Goal: Task Accomplishment & Management: Use online tool/utility

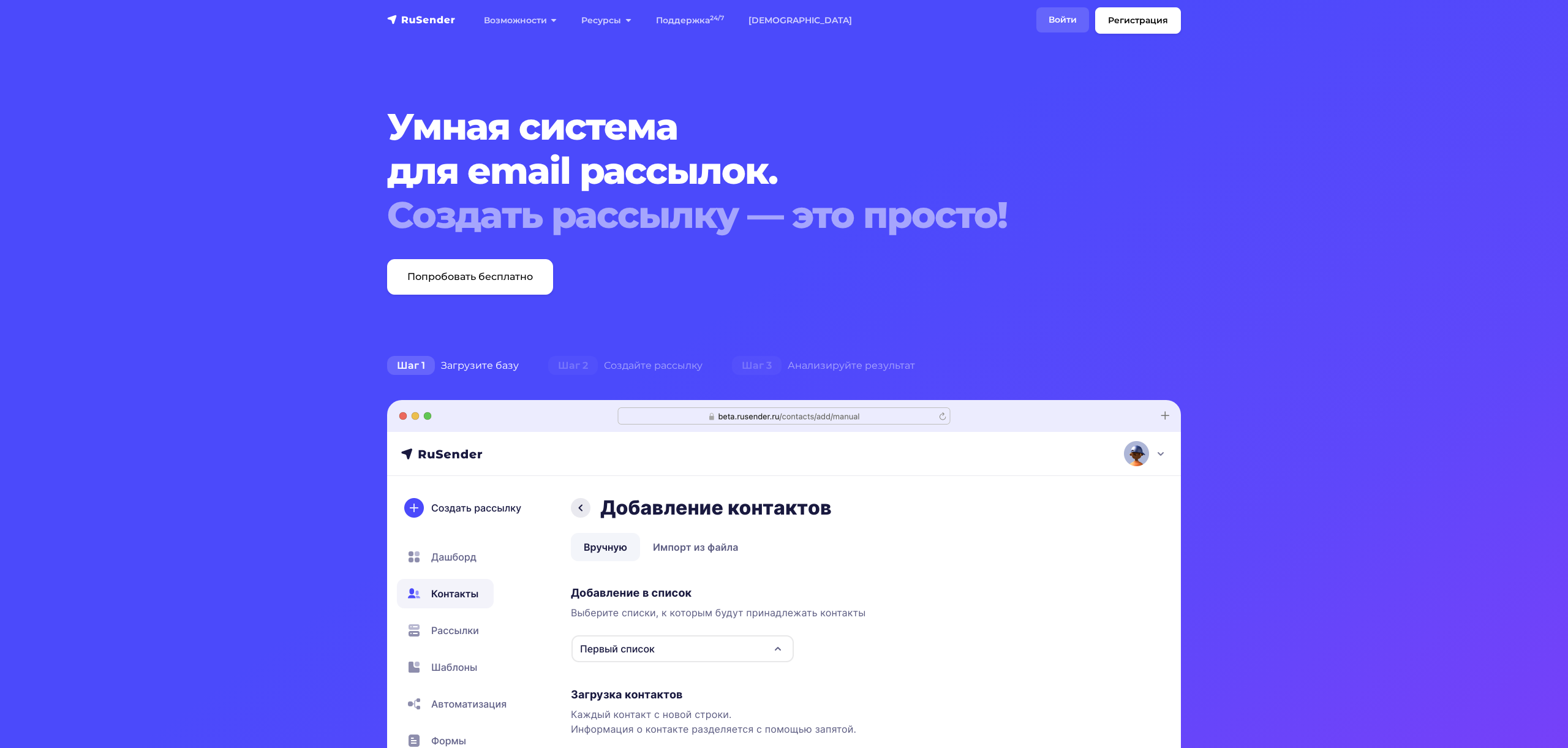
click at [1068, 17] on link "Войти" at bounding box center [1062, 20] width 52 height 25
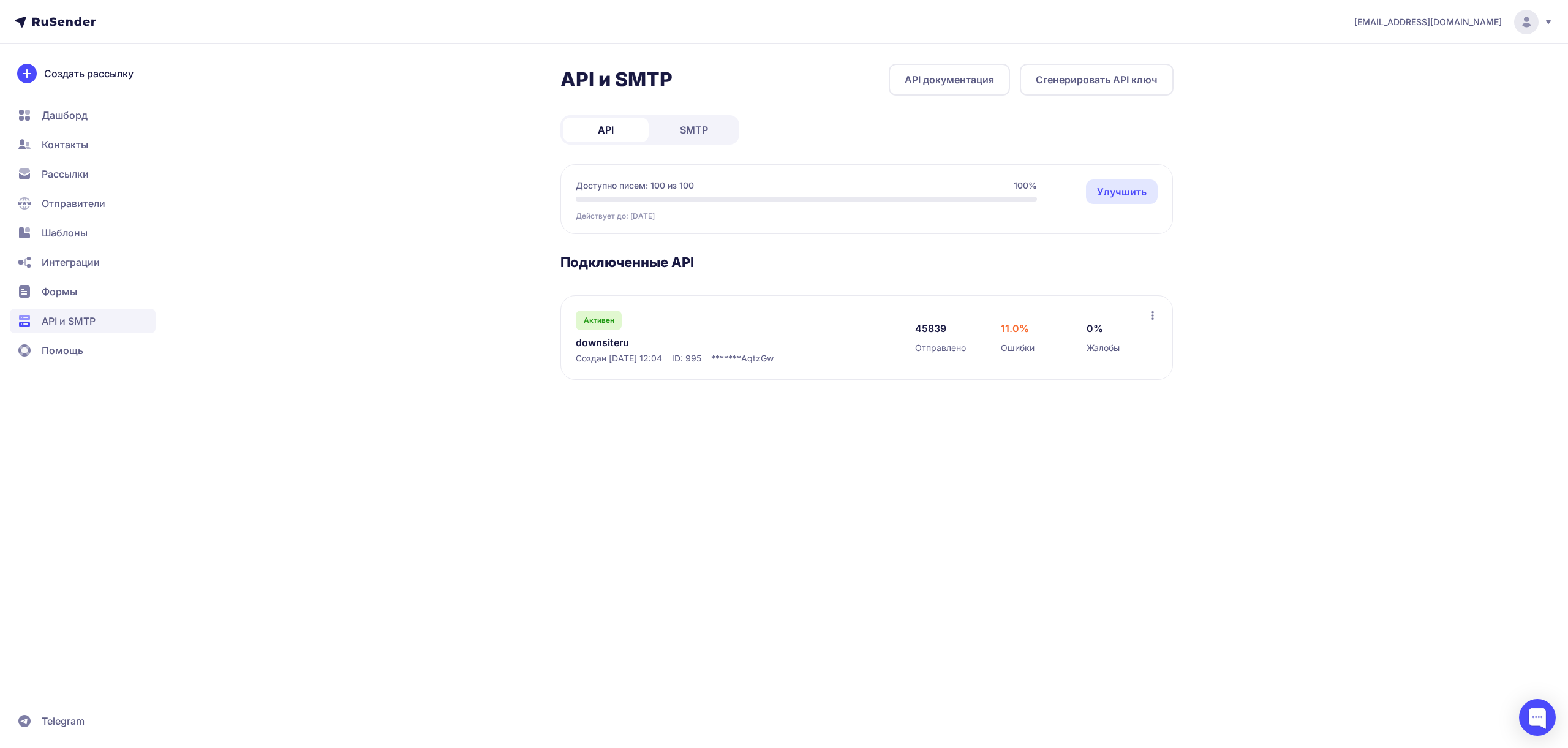
click at [1154, 314] on icon at bounding box center [1152, 315] width 10 height 10
click at [1102, 368] on span "Удалить" at bounding box center [1083, 366] width 40 height 15
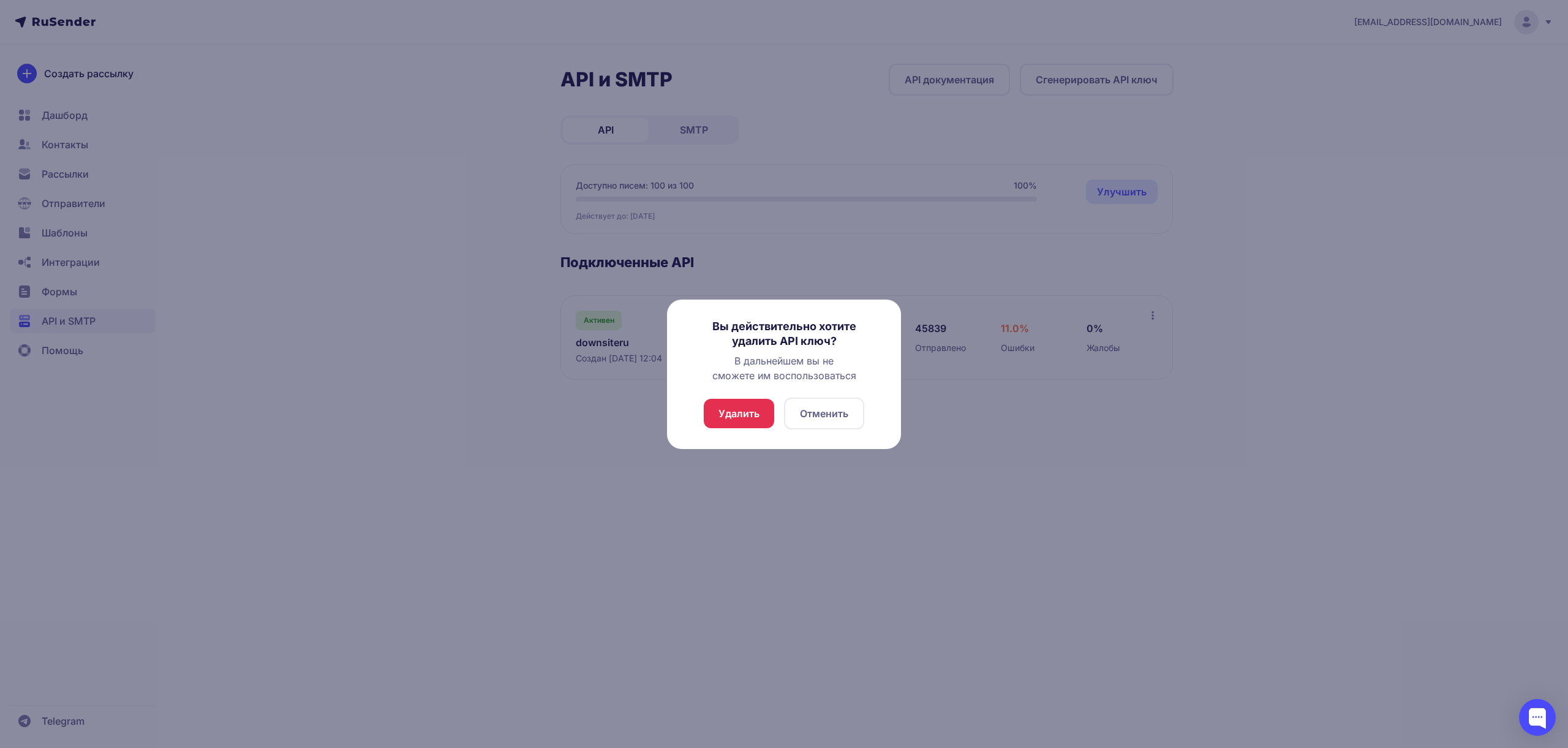
click at [754, 417] on button "Удалить" at bounding box center [738, 413] width 70 height 29
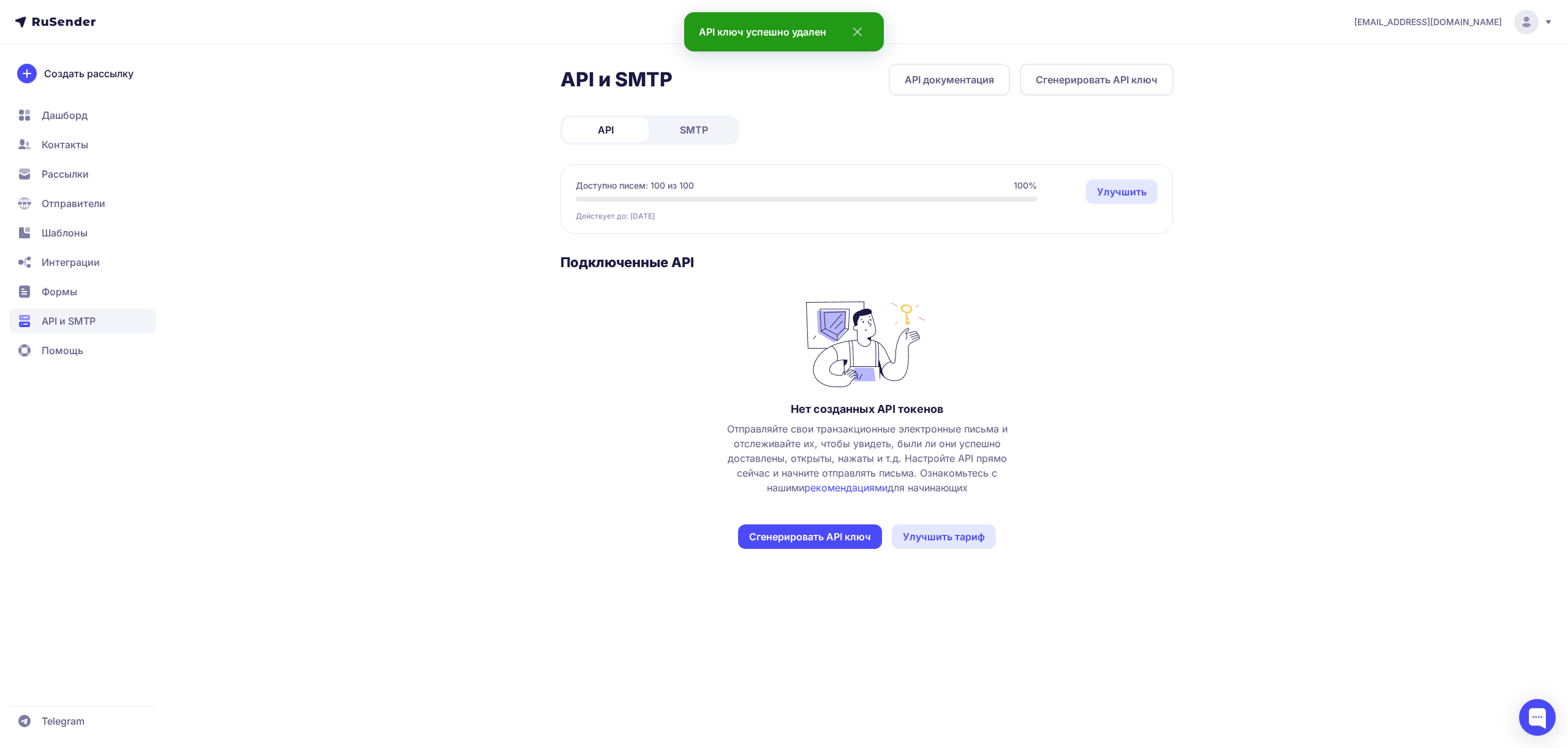
click at [853, 530] on button "Сгенерировать API ключ" at bounding box center [810, 537] width 144 height 25
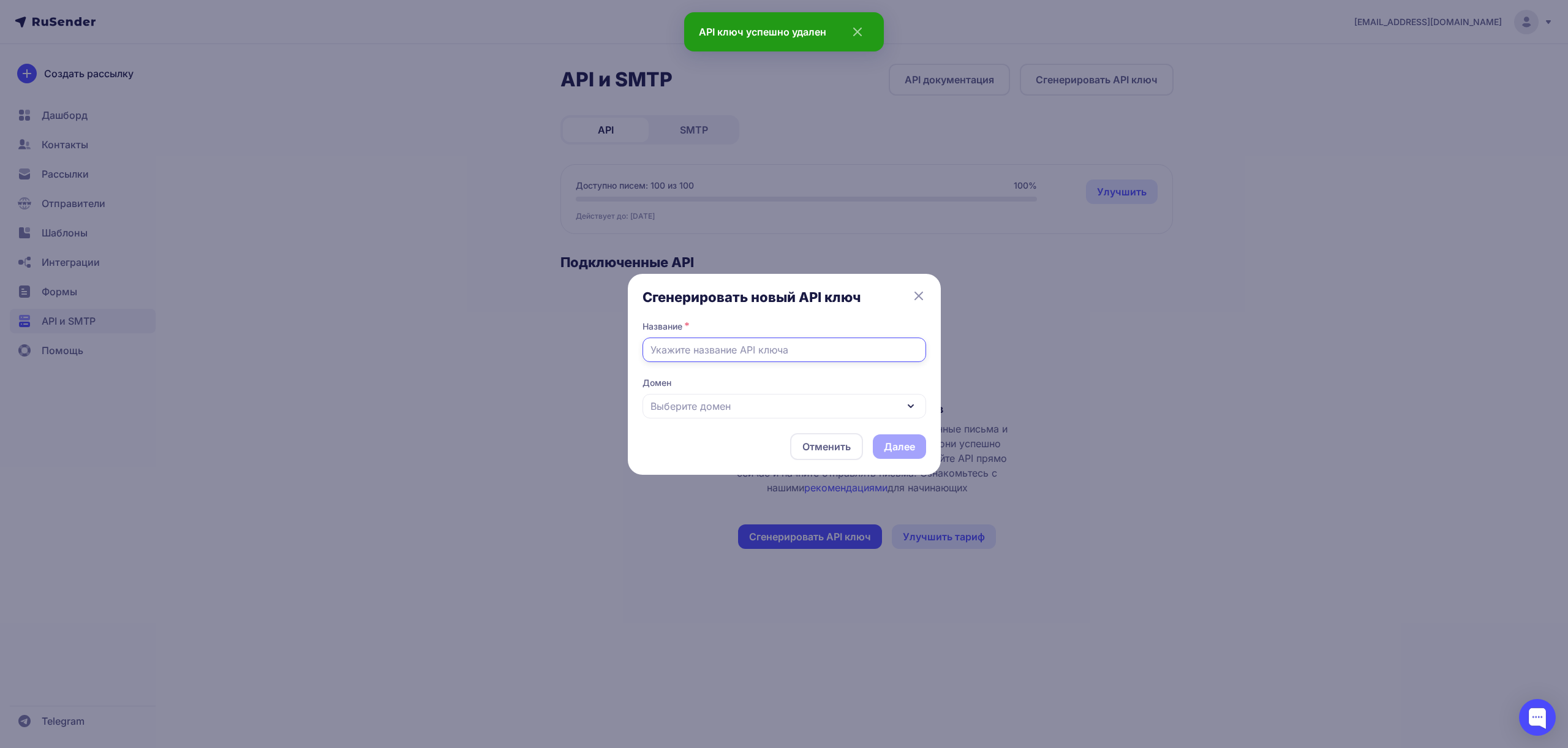
click at [760, 350] on input "text" at bounding box center [784, 350] width 284 height 25
type input "sendlyai.ru"
click at [693, 410] on span "Выберите домен" at bounding box center [690, 405] width 80 height 15
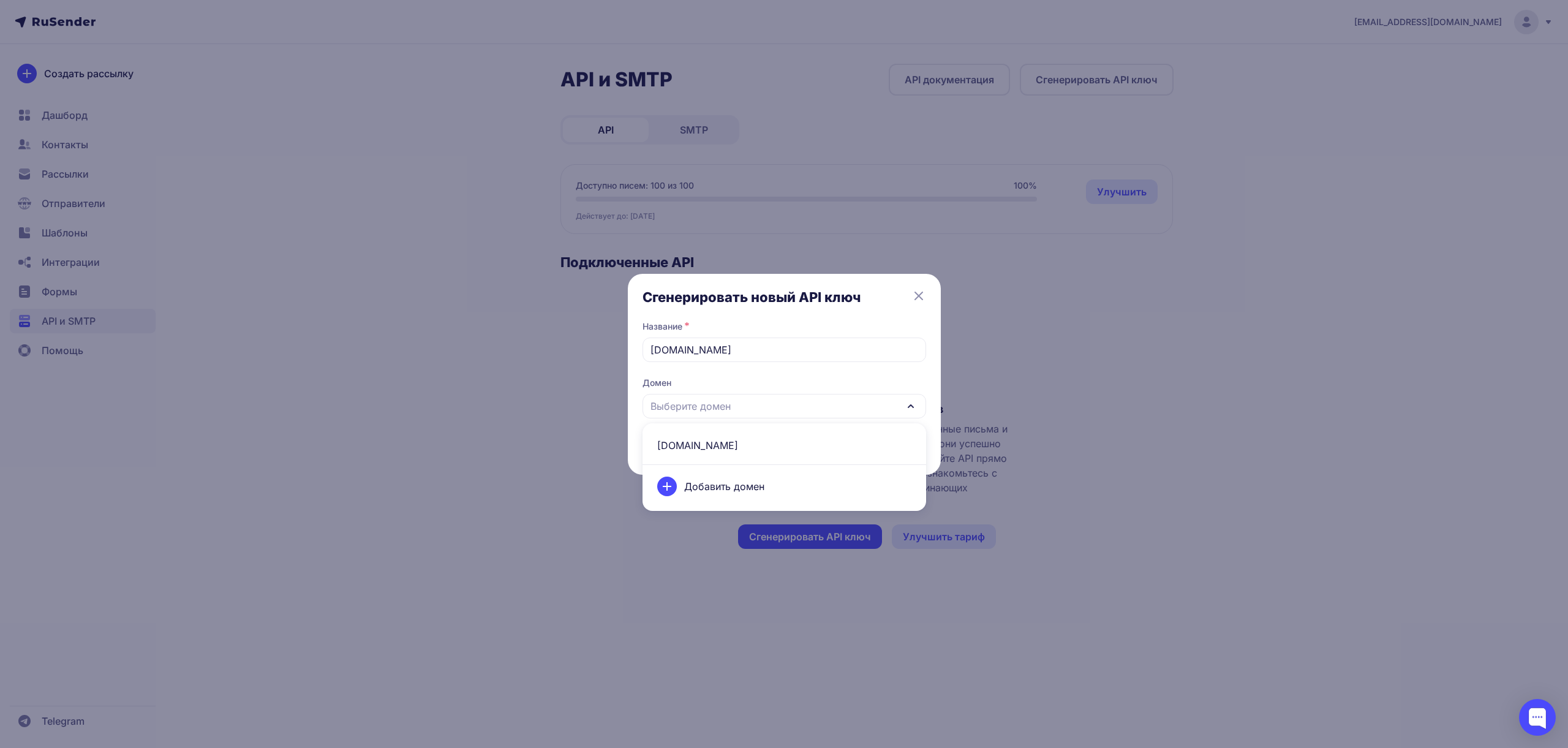
click at [705, 486] on div "Добавить домен" at bounding box center [784, 486] width 269 height 35
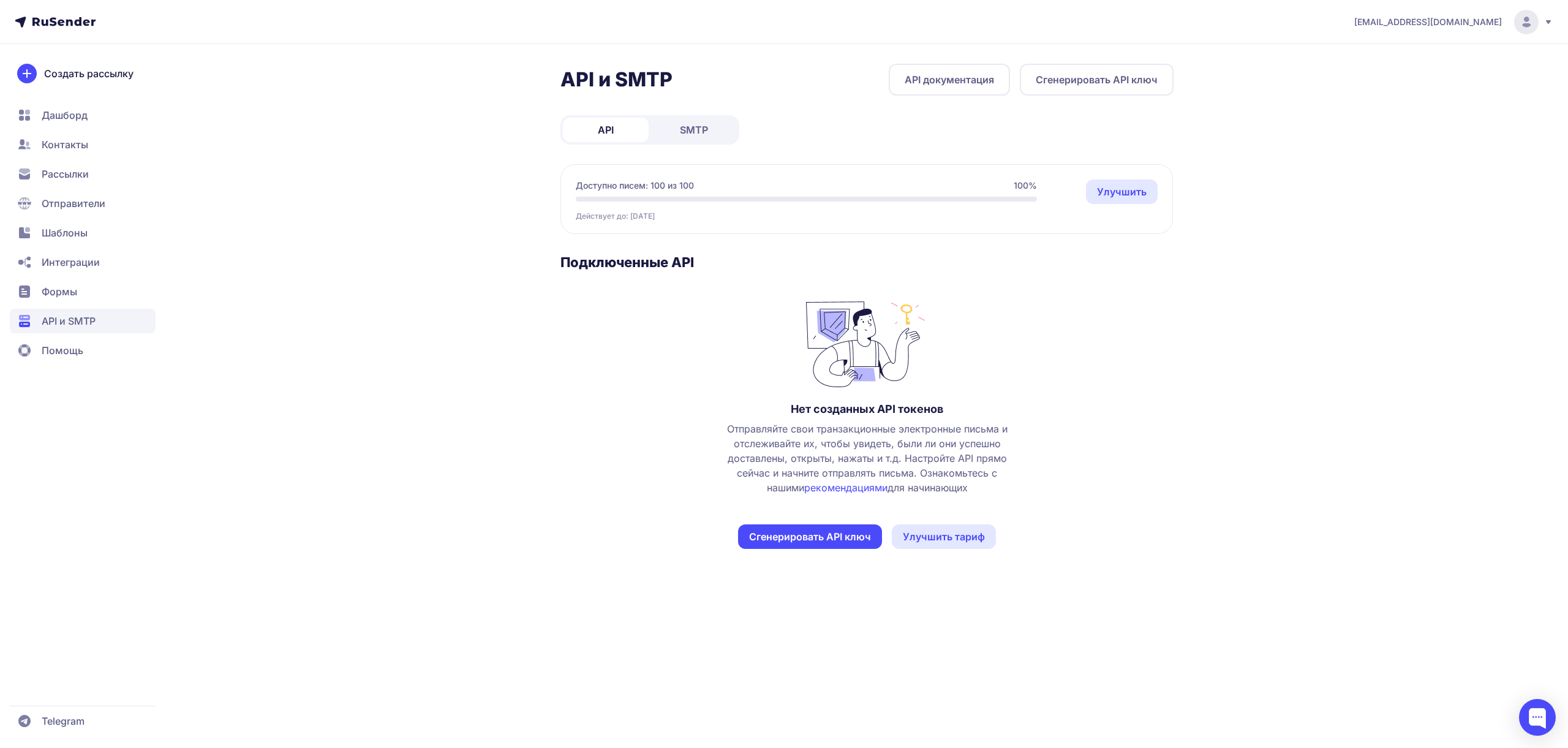
click at [89, 257] on span "Интеграции" at bounding box center [71, 262] width 59 height 15
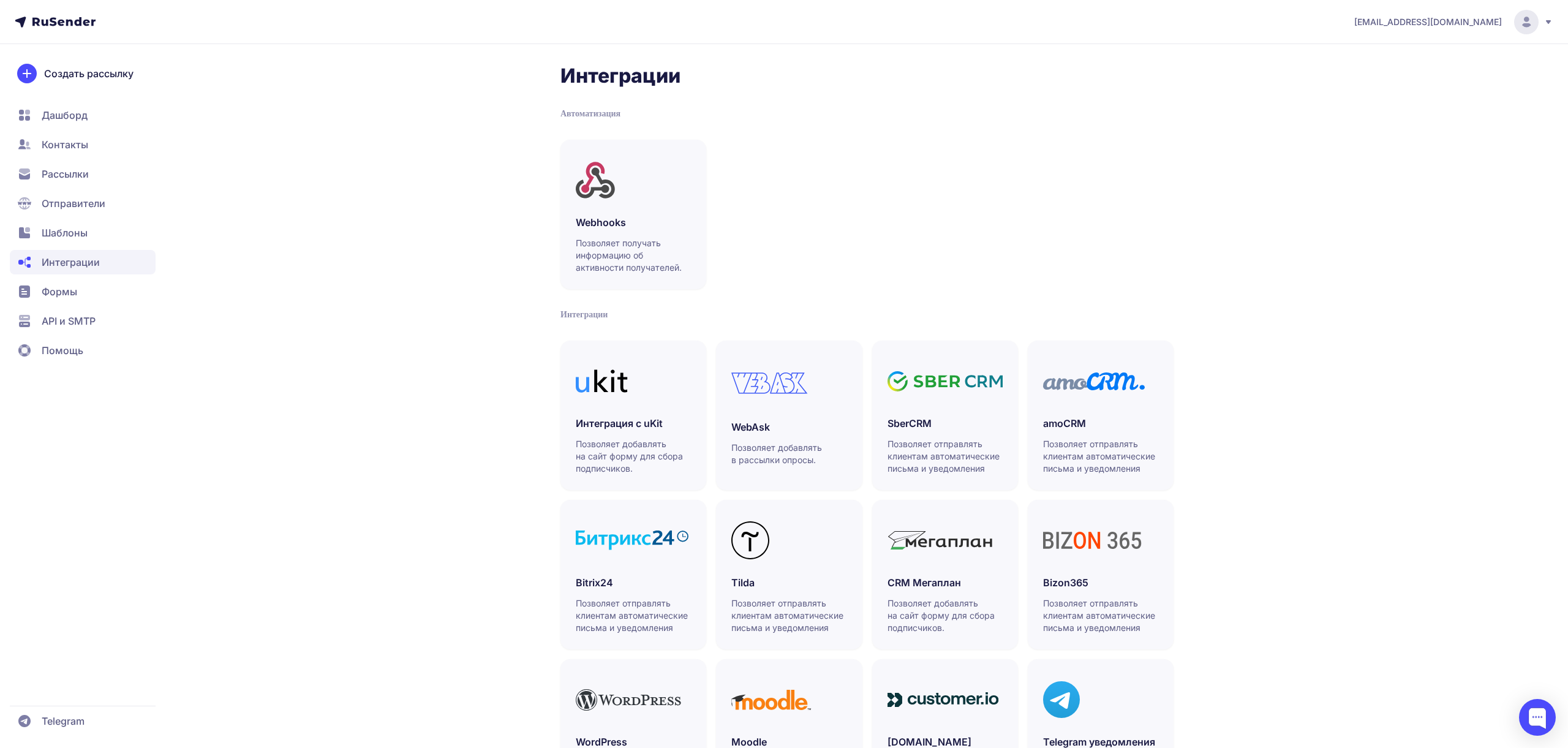
scroll to position [94, 0]
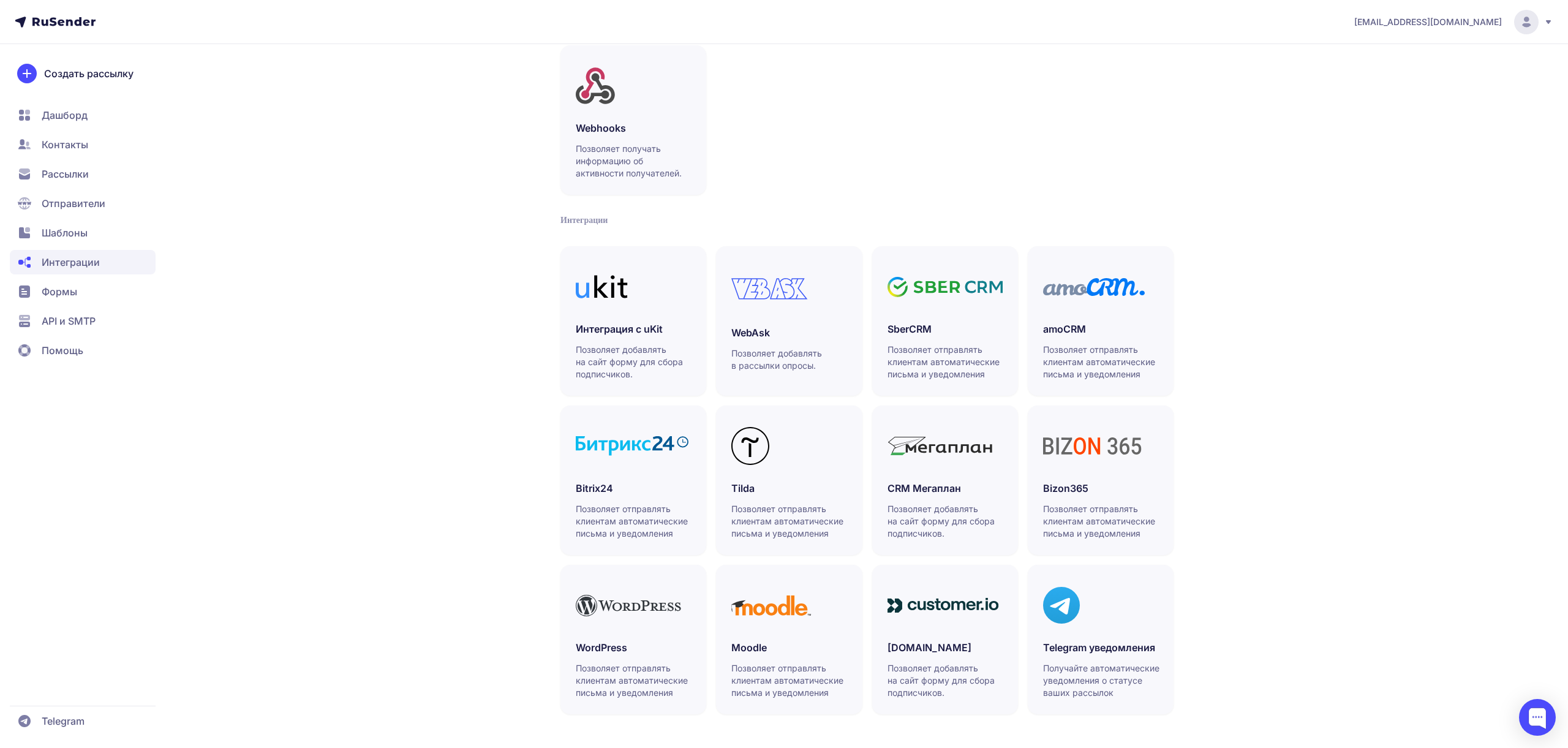
click at [95, 235] on span "Шаблоны" at bounding box center [83, 232] width 146 height 25
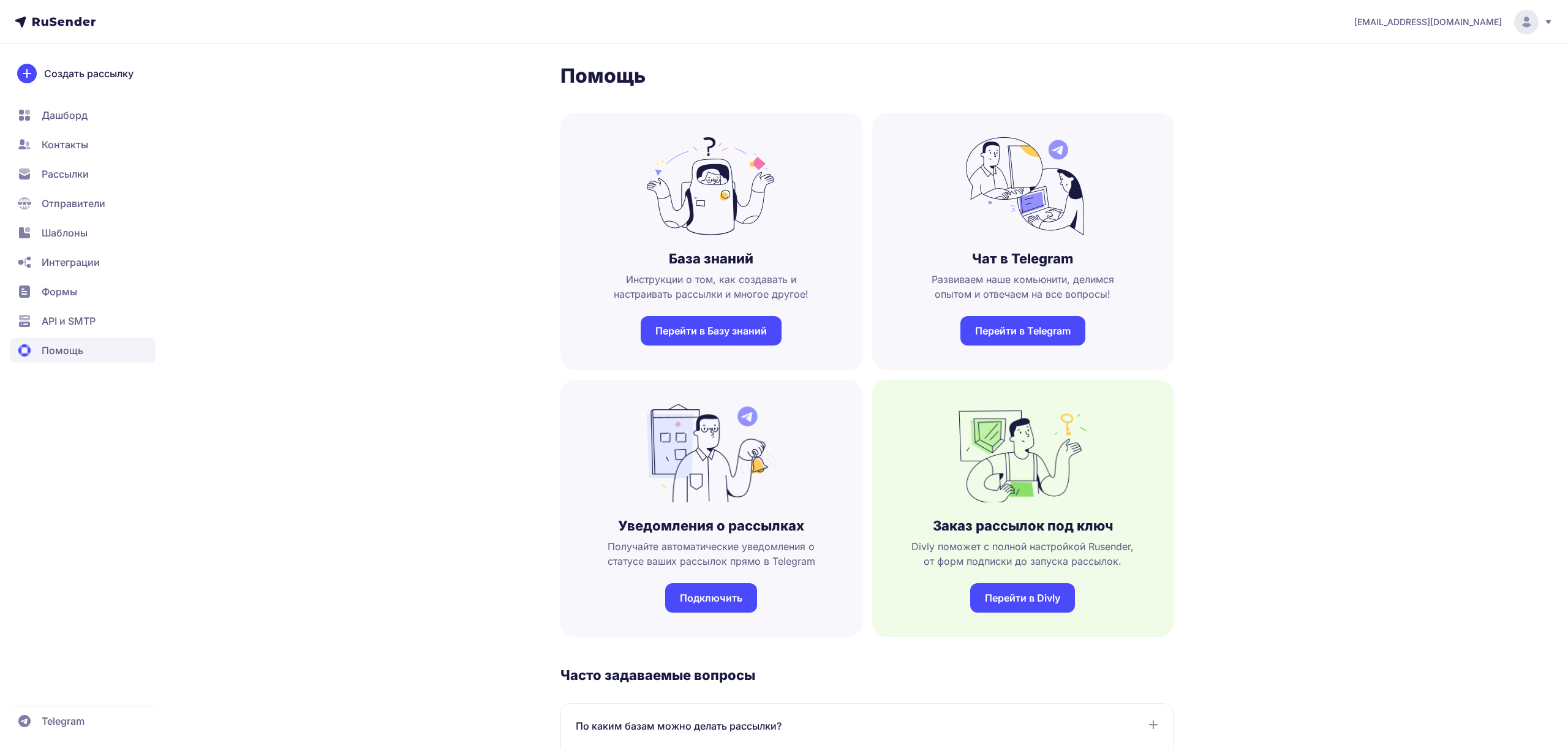
click at [84, 320] on span "API и SMTP" at bounding box center [68, 320] width 54 height 15
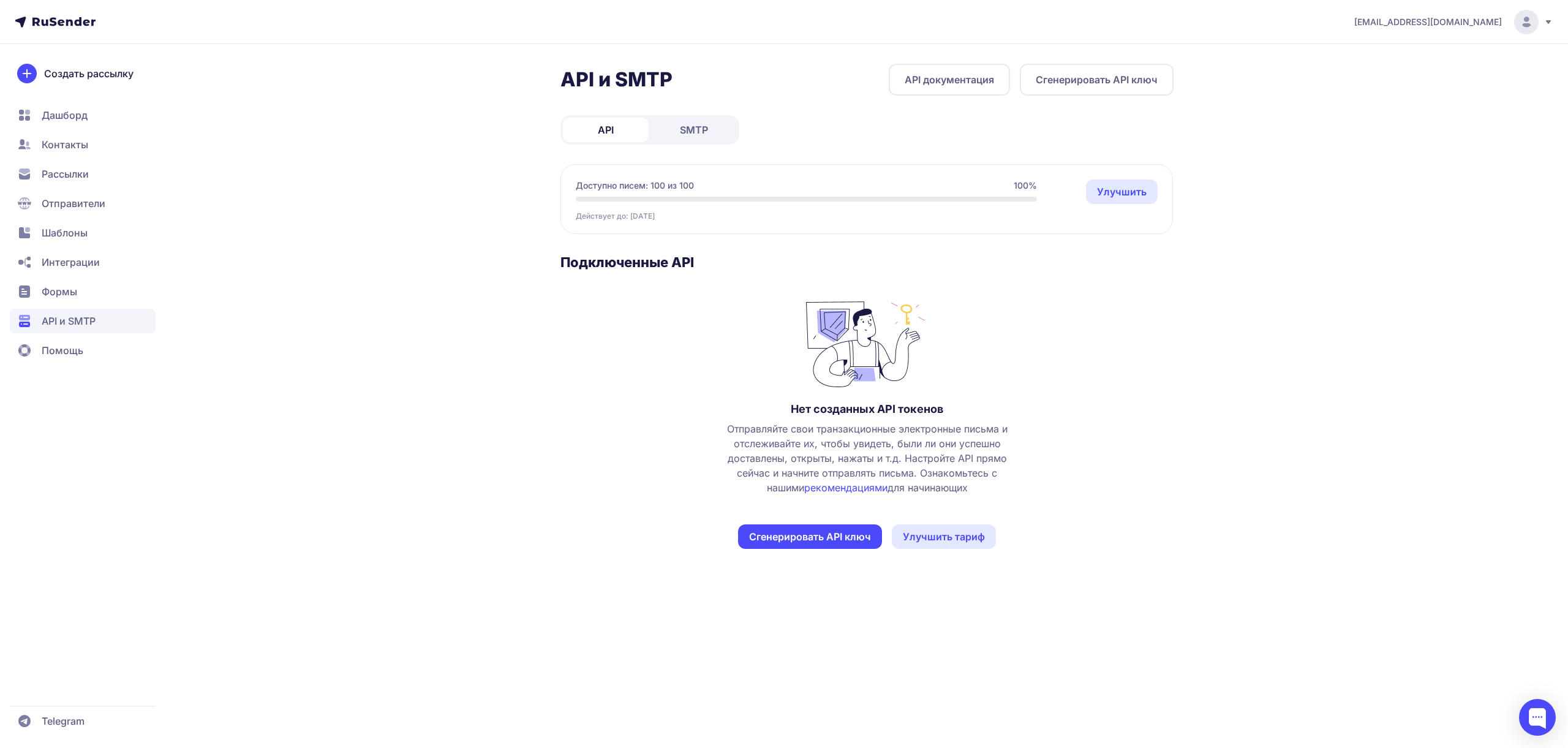
click at [714, 141] on link "SMTP" at bounding box center [694, 130] width 86 height 25
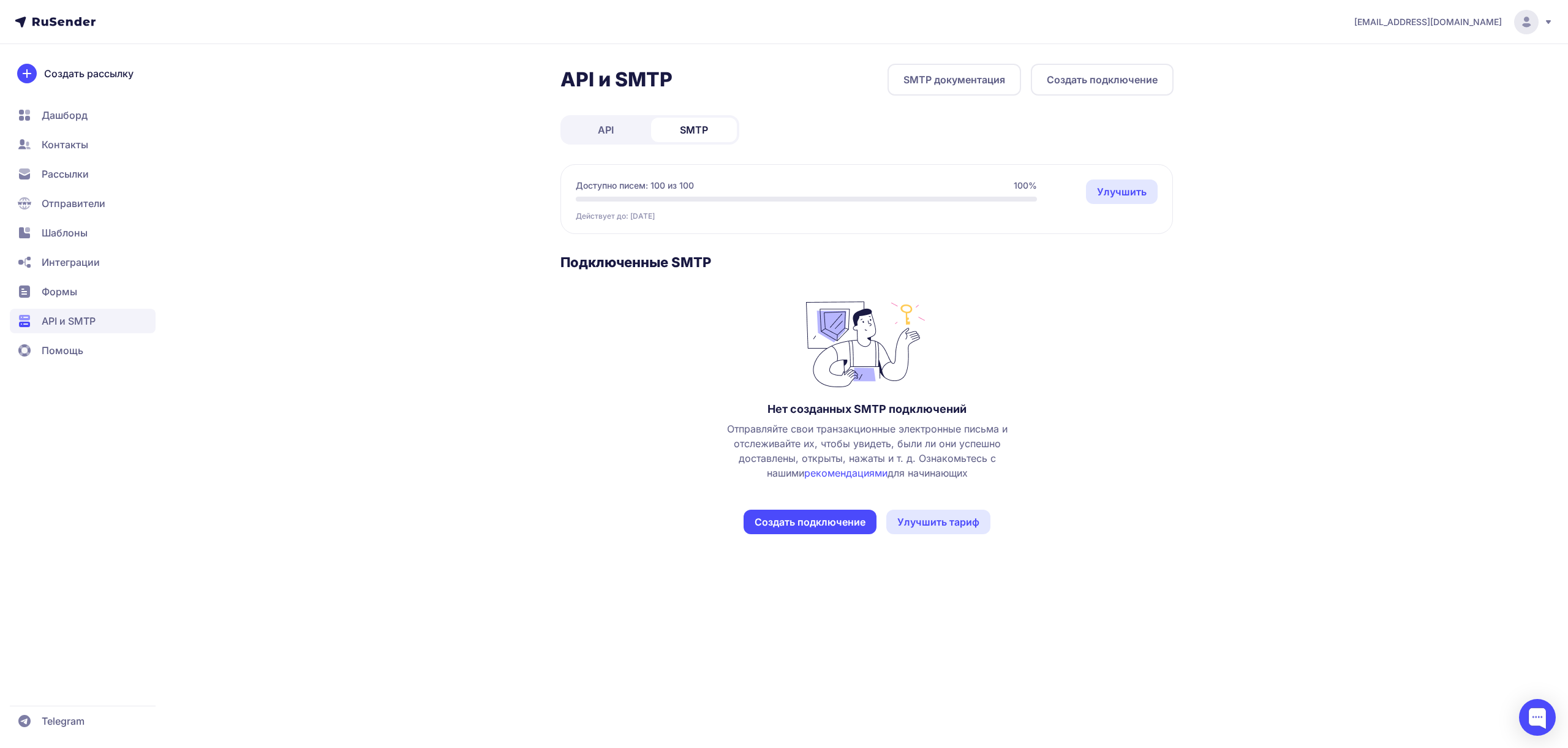
click at [608, 130] on span "API" at bounding box center [606, 130] width 16 height 15
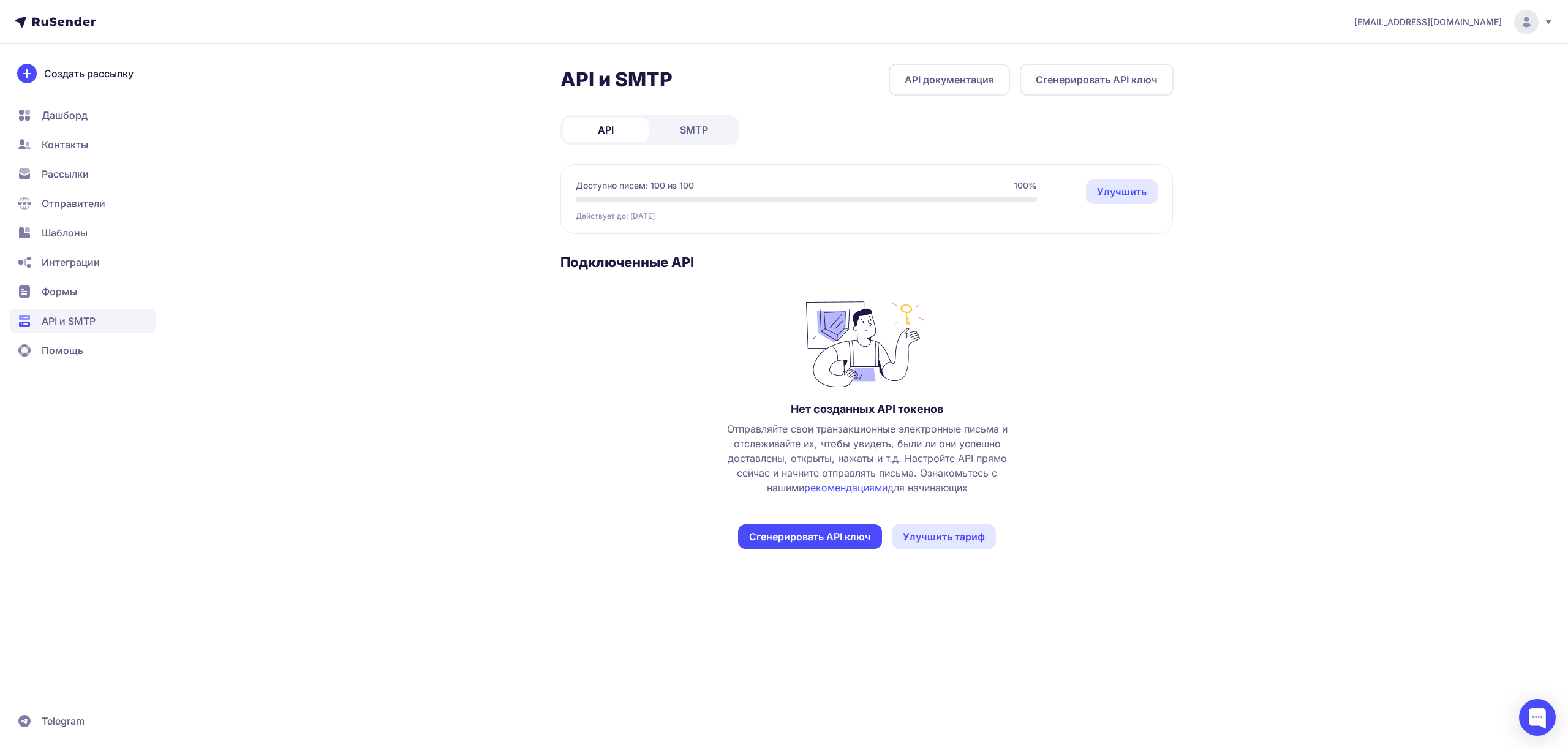
click at [666, 130] on link "SMTP" at bounding box center [694, 130] width 86 height 25
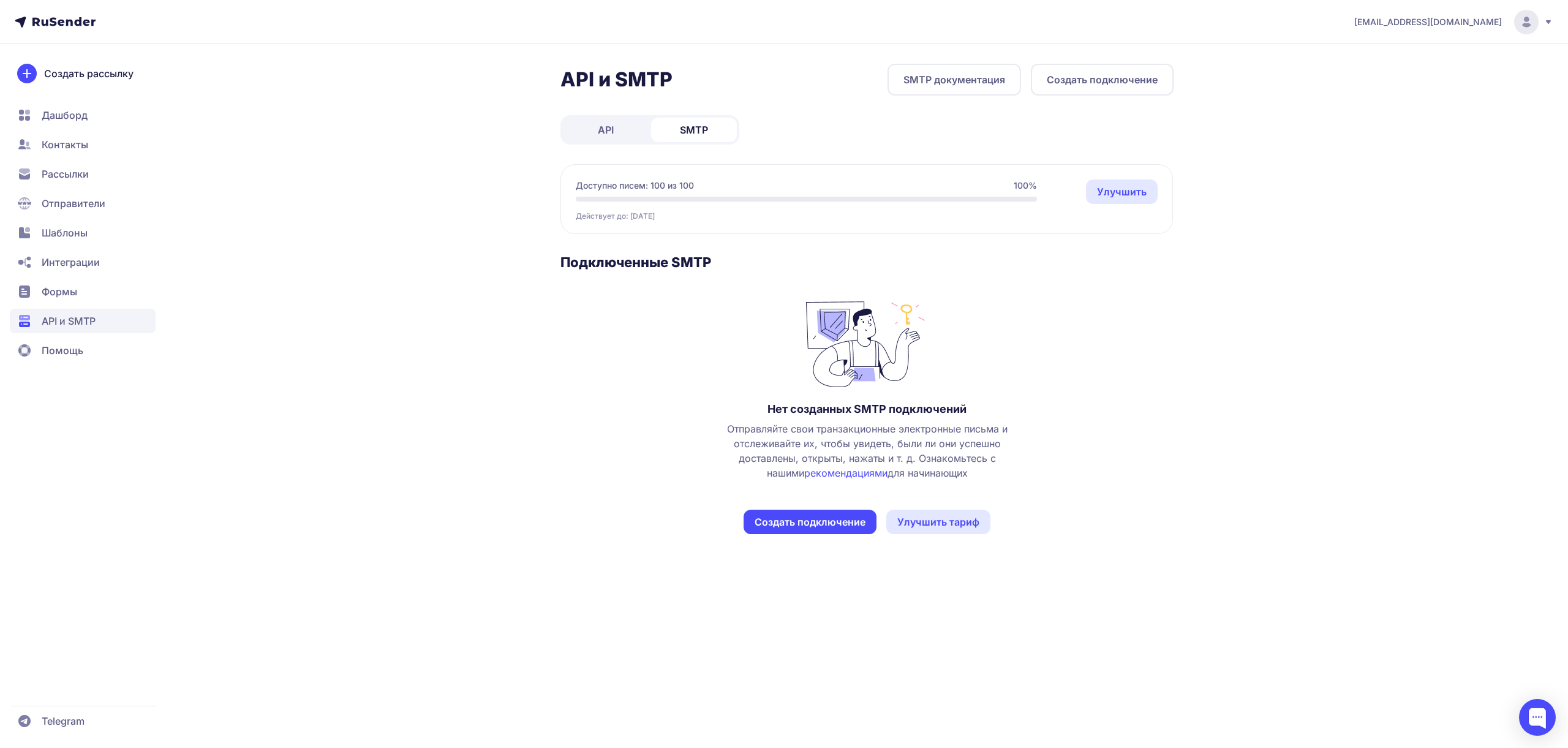
click at [618, 134] on link "API" at bounding box center [605, 130] width 86 height 25
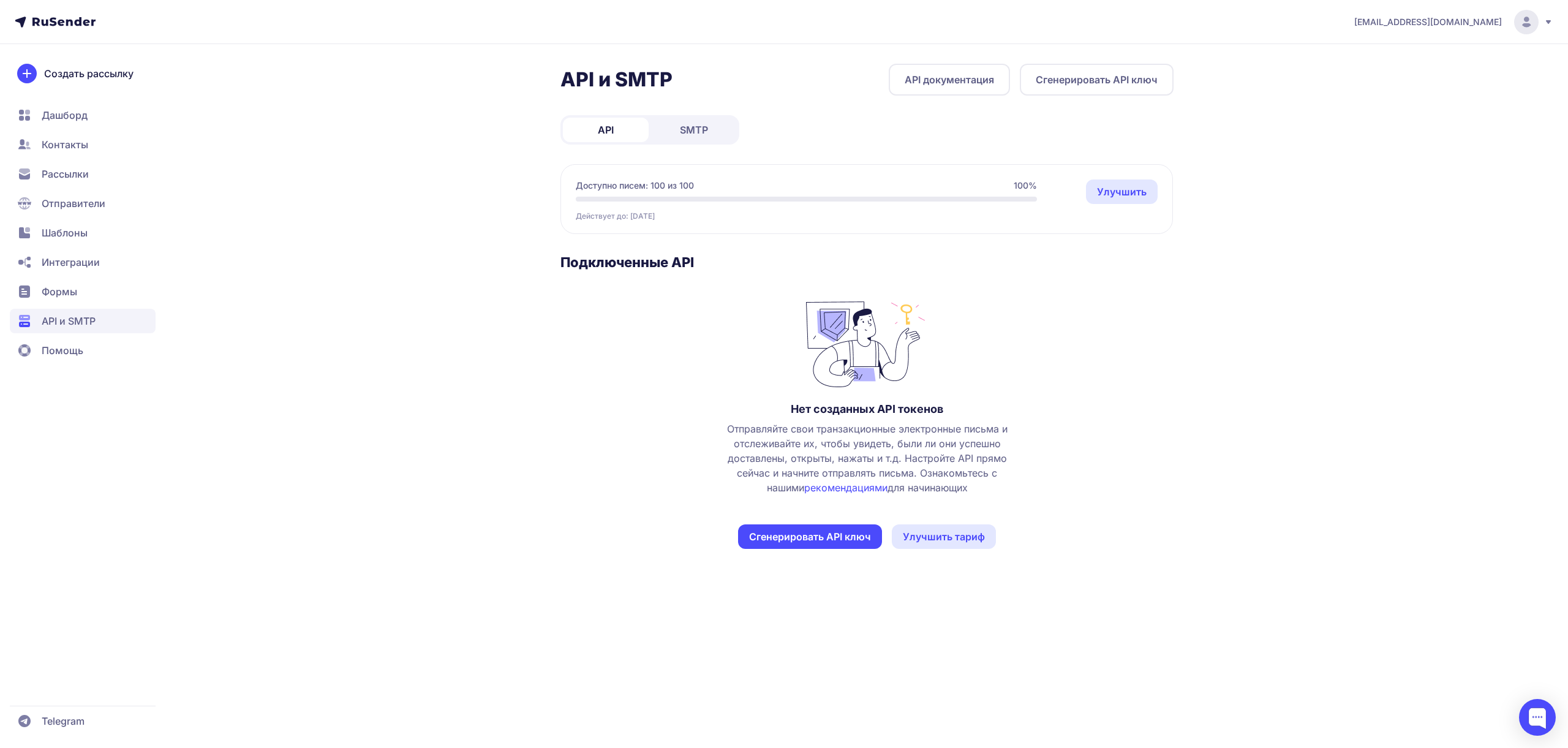
click at [676, 134] on link "SMTP" at bounding box center [694, 130] width 86 height 25
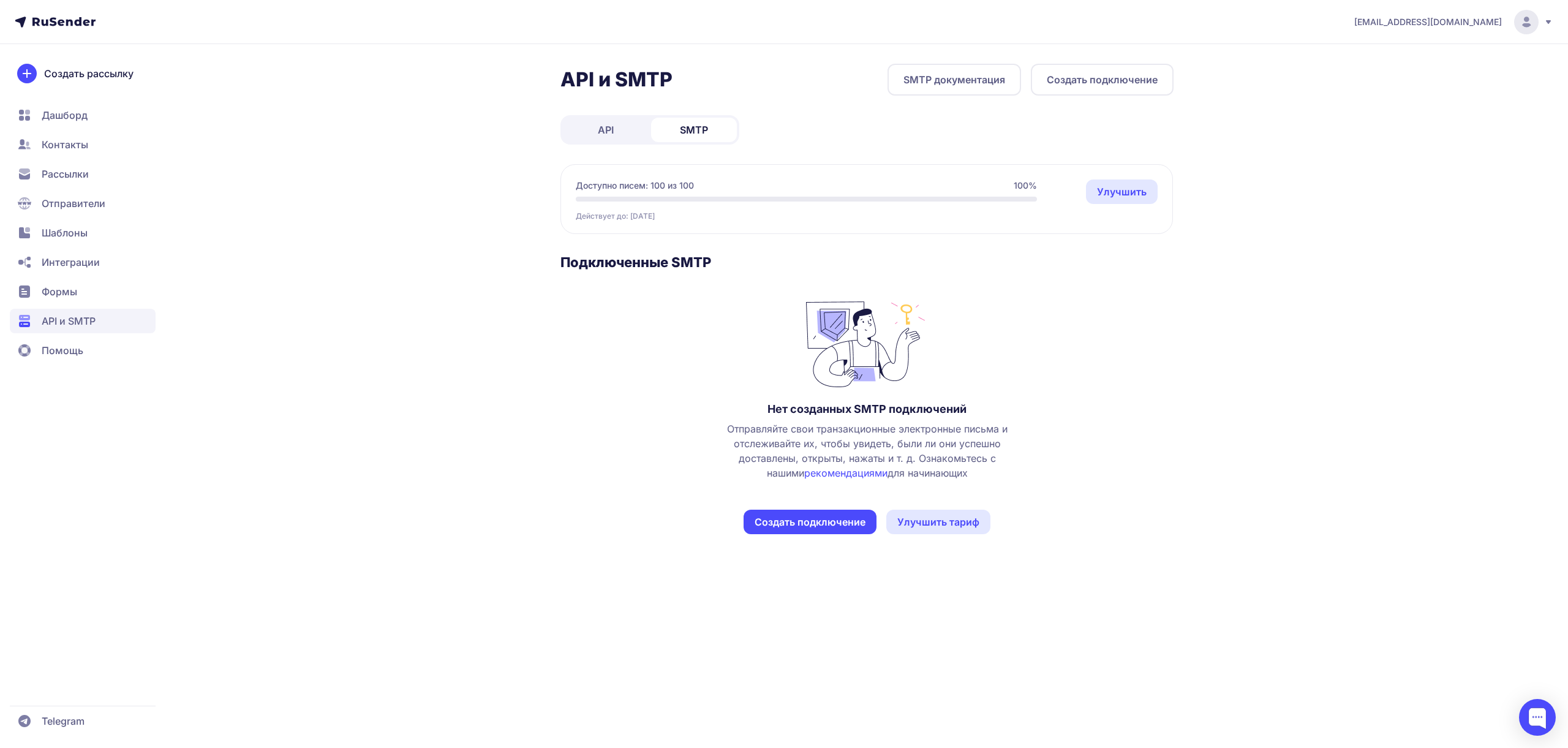
click at [604, 133] on span "API" at bounding box center [606, 130] width 16 height 15
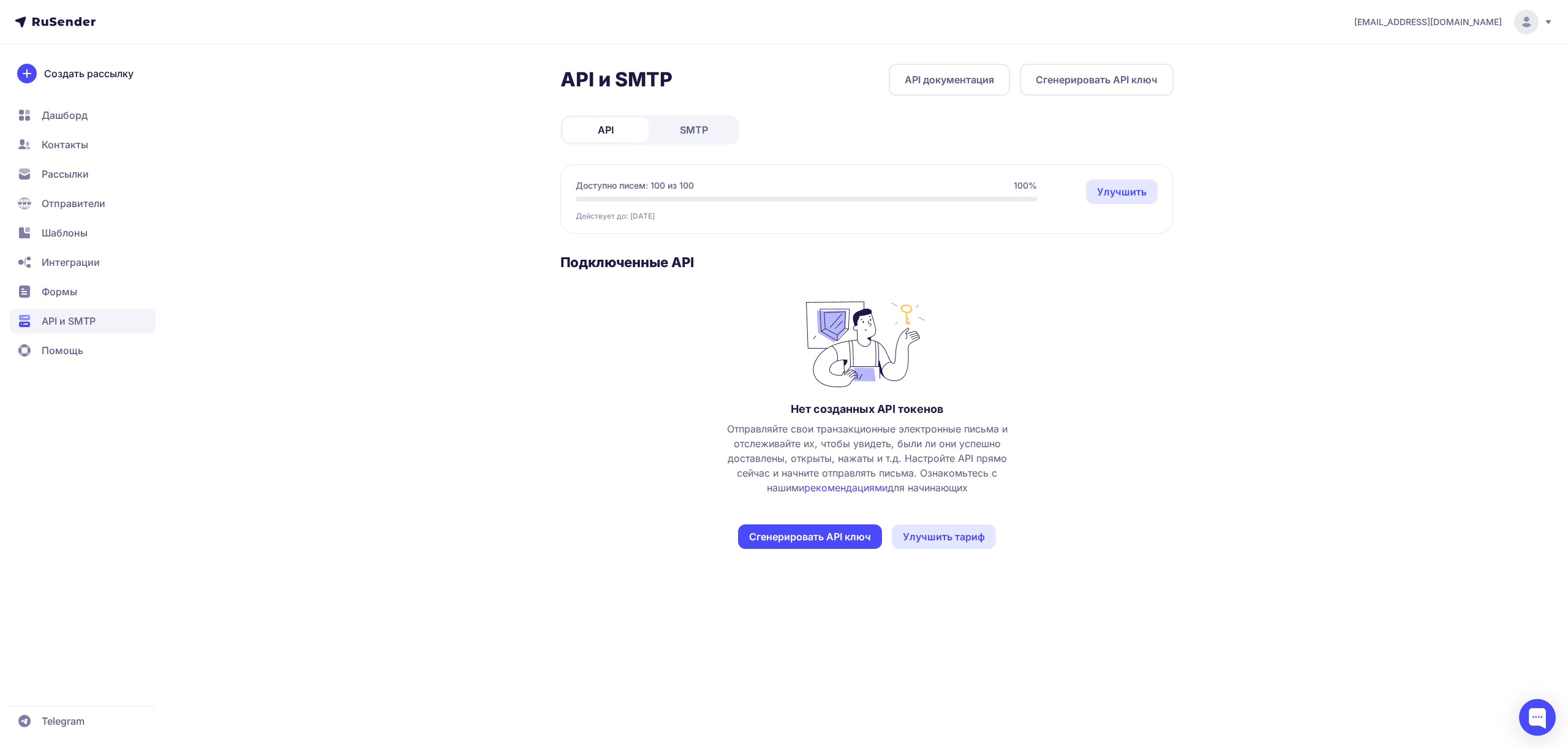
click at [700, 136] on span "SMTP" at bounding box center [694, 130] width 28 height 15
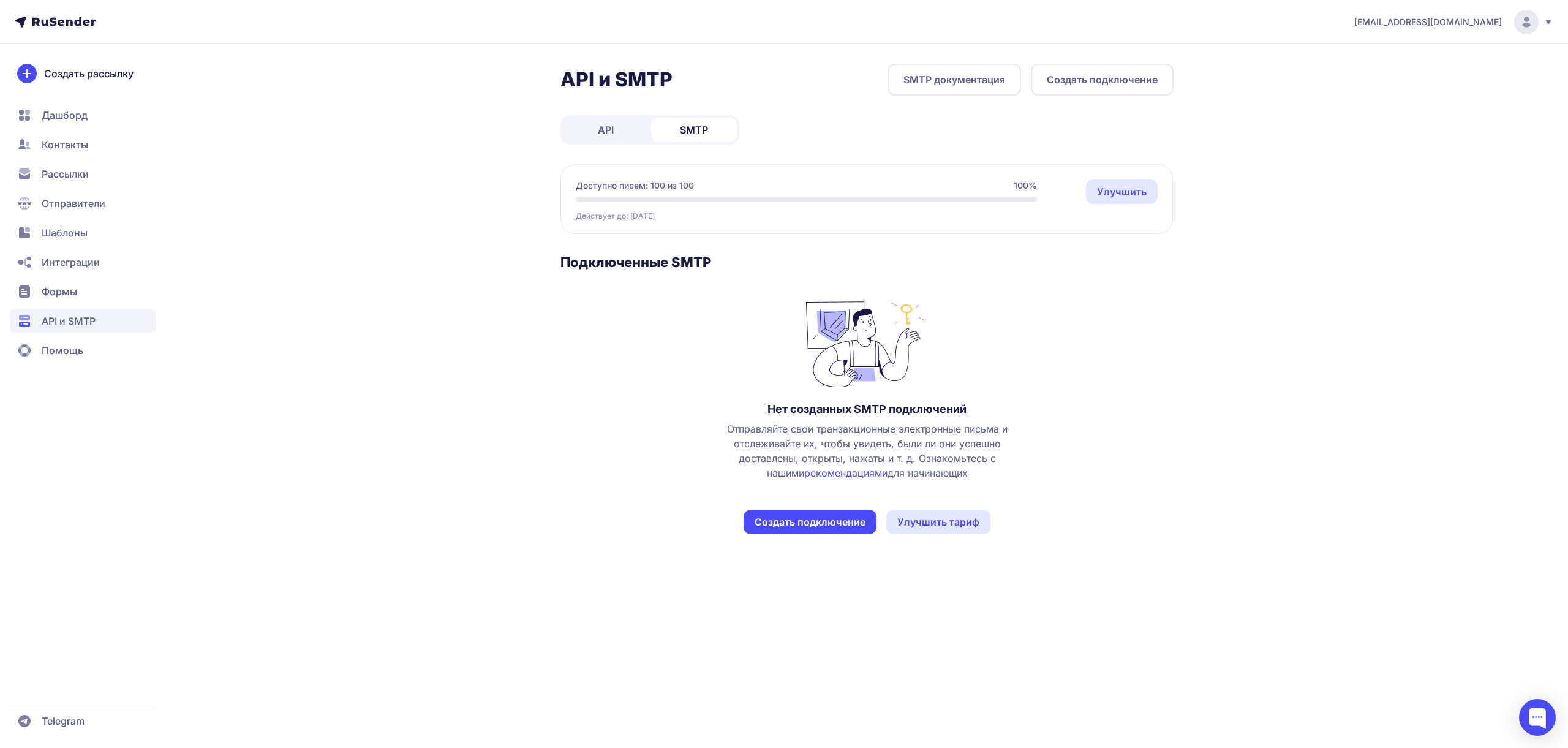
click at [610, 136] on span "API" at bounding box center [606, 130] width 16 height 15
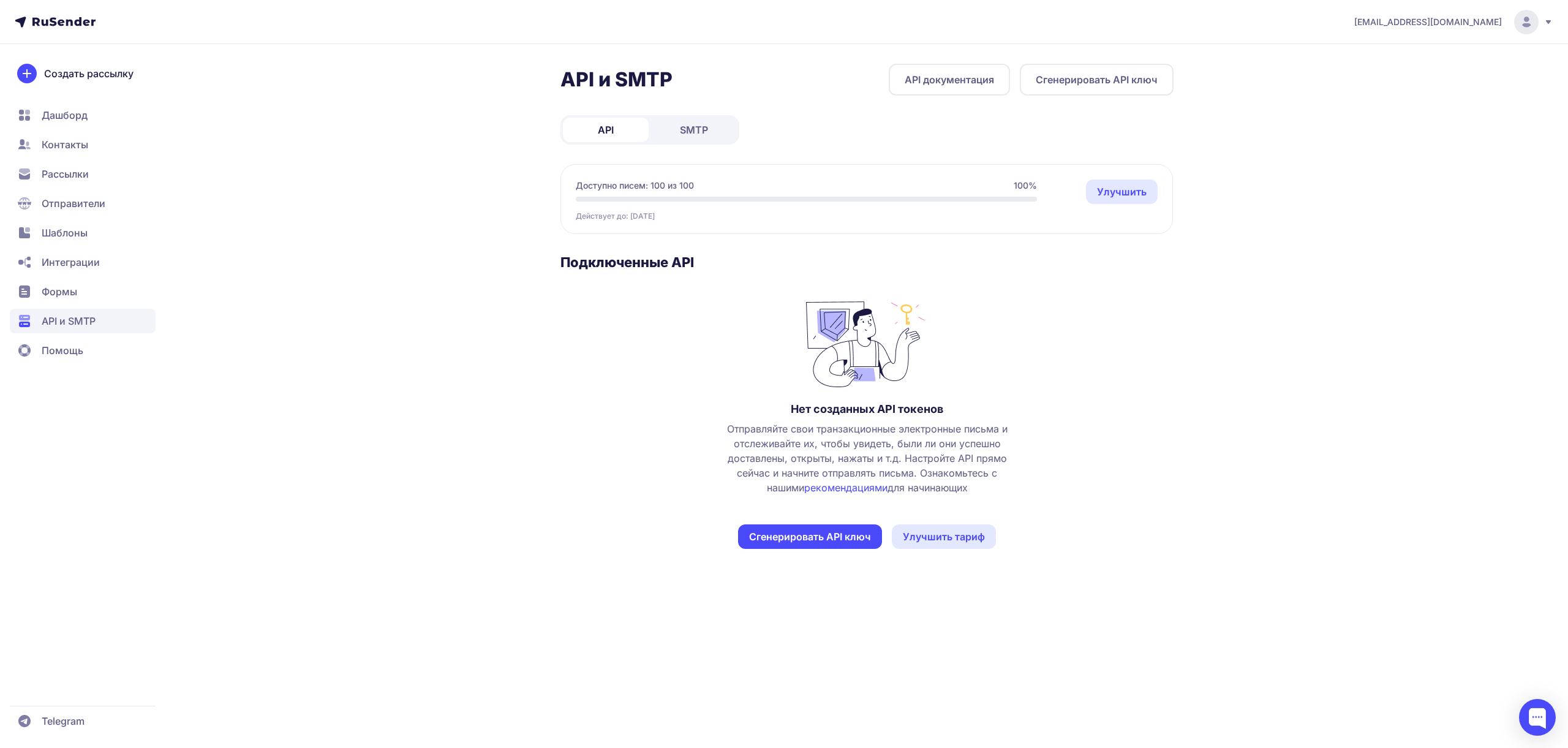
click at [683, 136] on span "SMTP" at bounding box center [694, 130] width 28 height 15
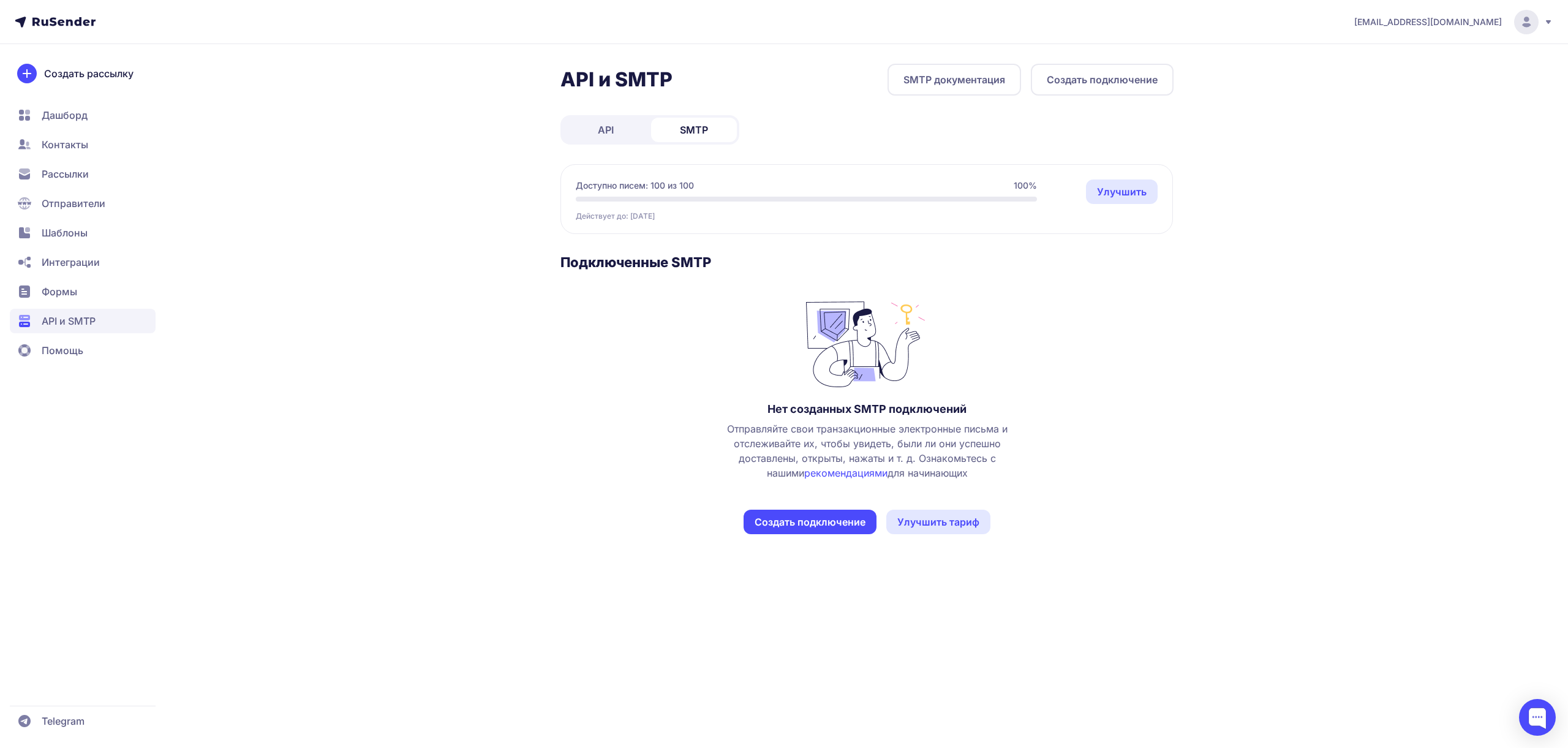
click at [1119, 87] on button "Создать подключение" at bounding box center [1102, 80] width 143 height 32
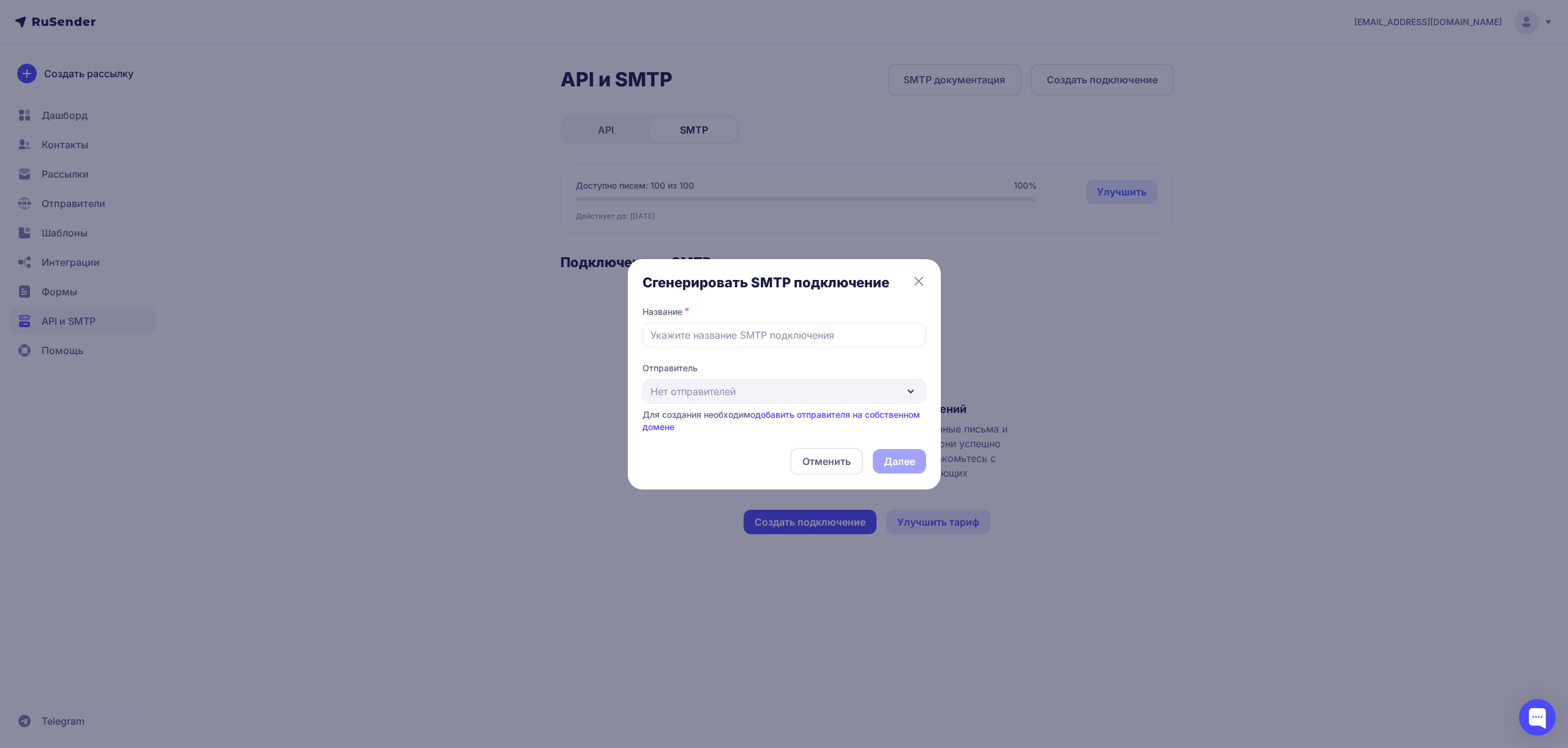
click at [787, 389] on div "Отправитель Нет отправителей Для создания необходимо добавить отправителя на со…" at bounding box center [784, 398] width 284 height 71
click at [920, 276] on icon at bounding box center [918, 281] width 15 height 15
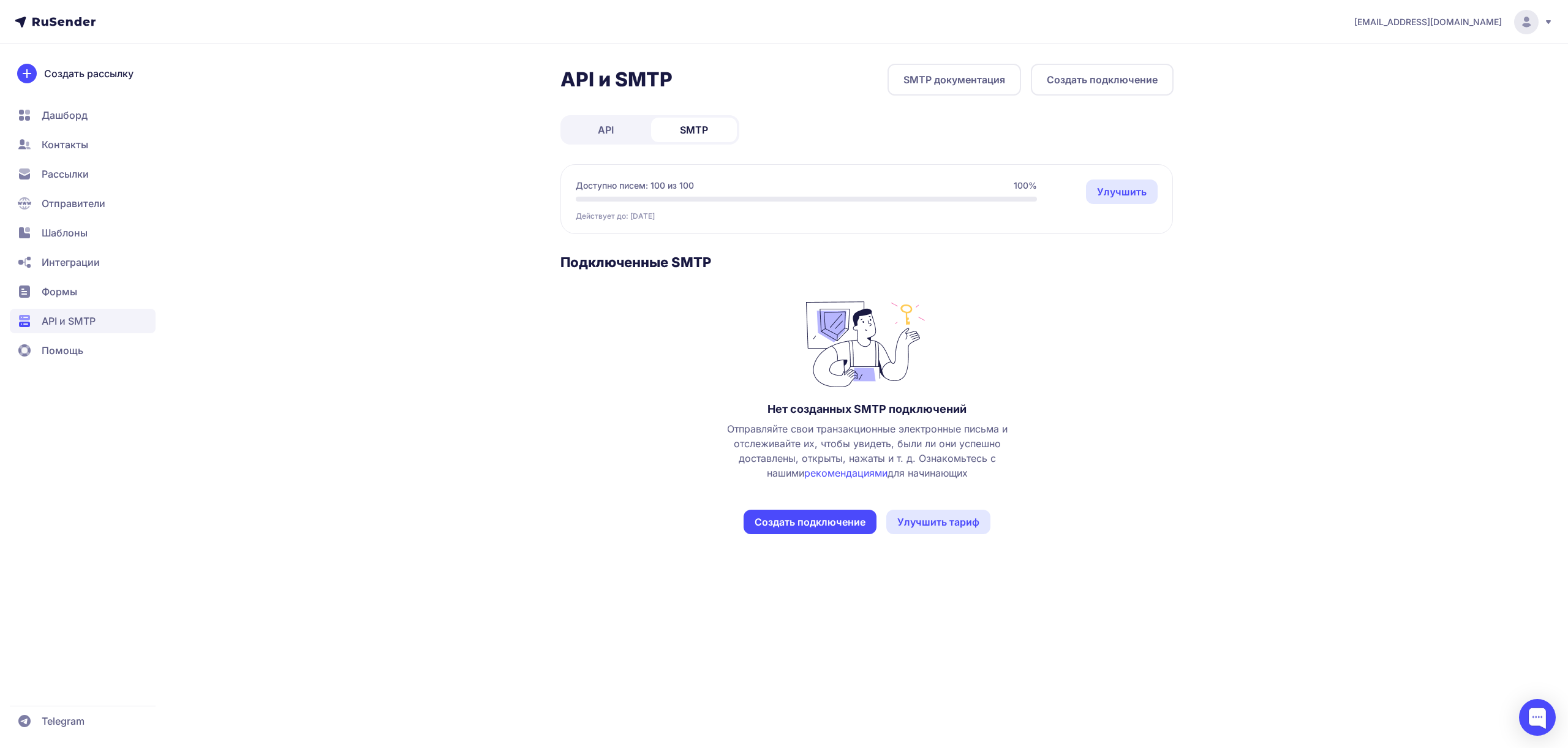
click at [960, 86] on link "SMTP документация" at bounding box center [954, 80] width 133 height 32
click at [967, 87] on link "SMTP документация" at bounding box center [954, 80] width 133 height 32
click at [51, 201] on span "Отправители" at bounding box center [74, 203] width 64 height 15
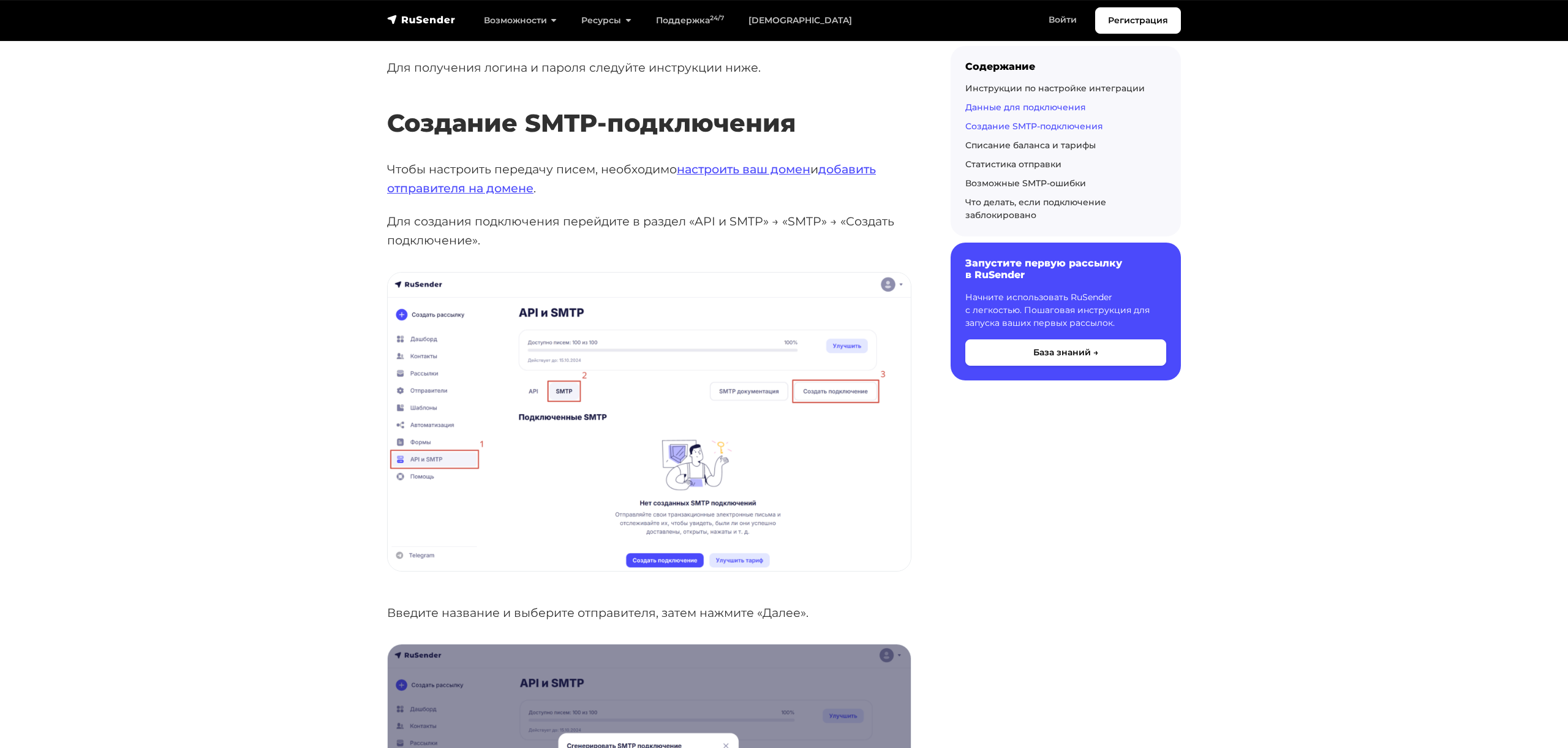
scroll to position [745, 0]
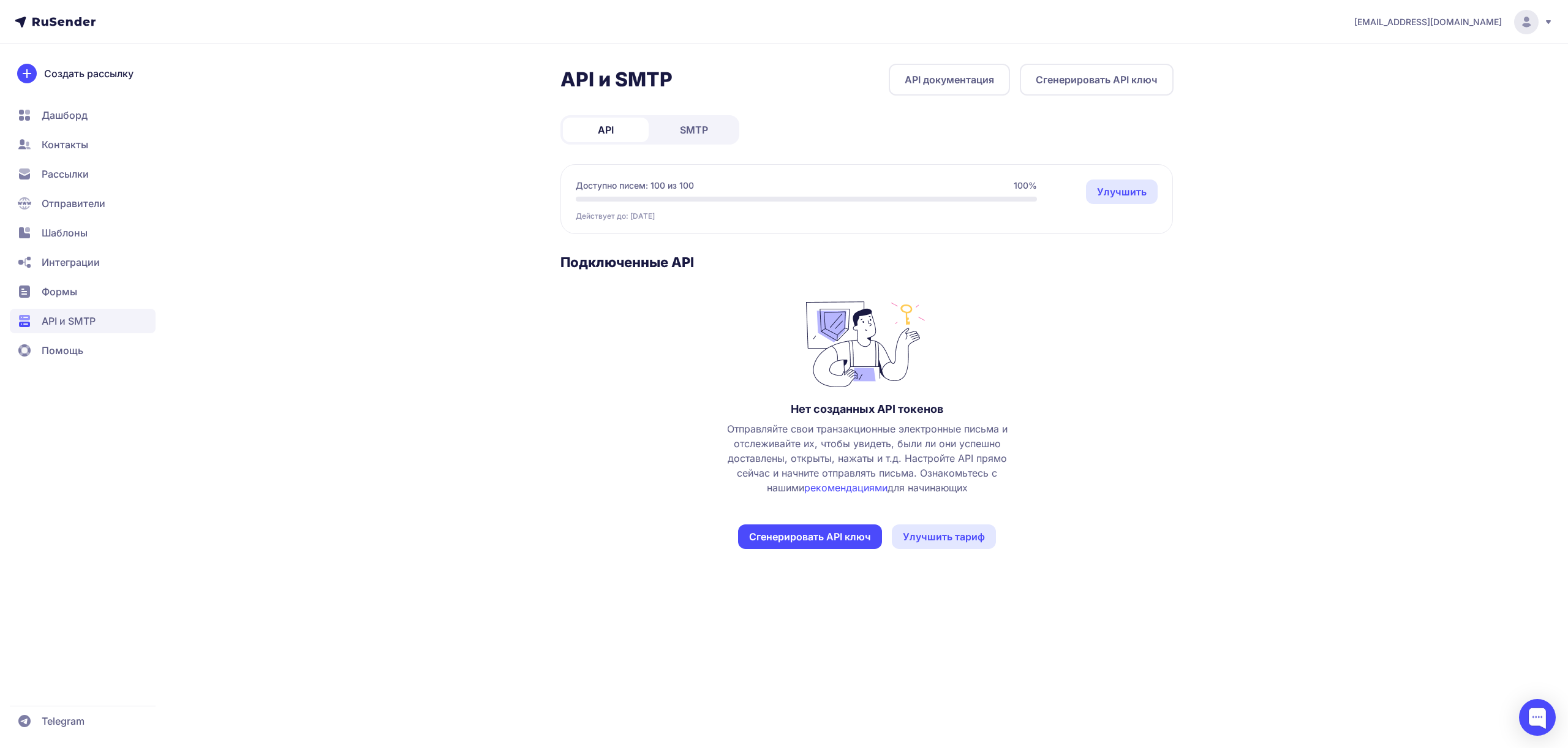
click at [706, 129] on span "SMTP" at bounding box center [694, 130] width 28 height 15
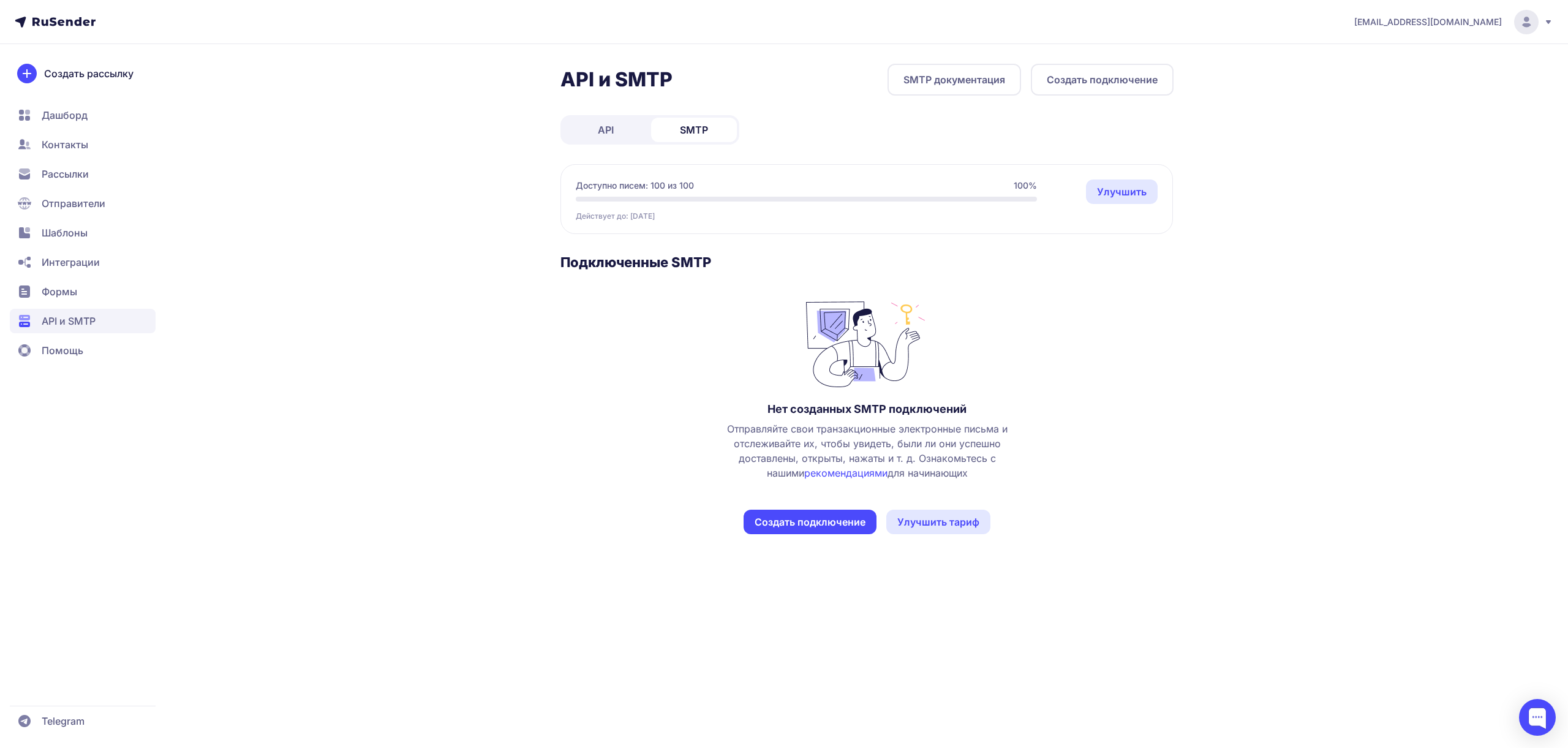
click at [618, 130] on link "API" at bounding box center [605, 130] width 86 height 25
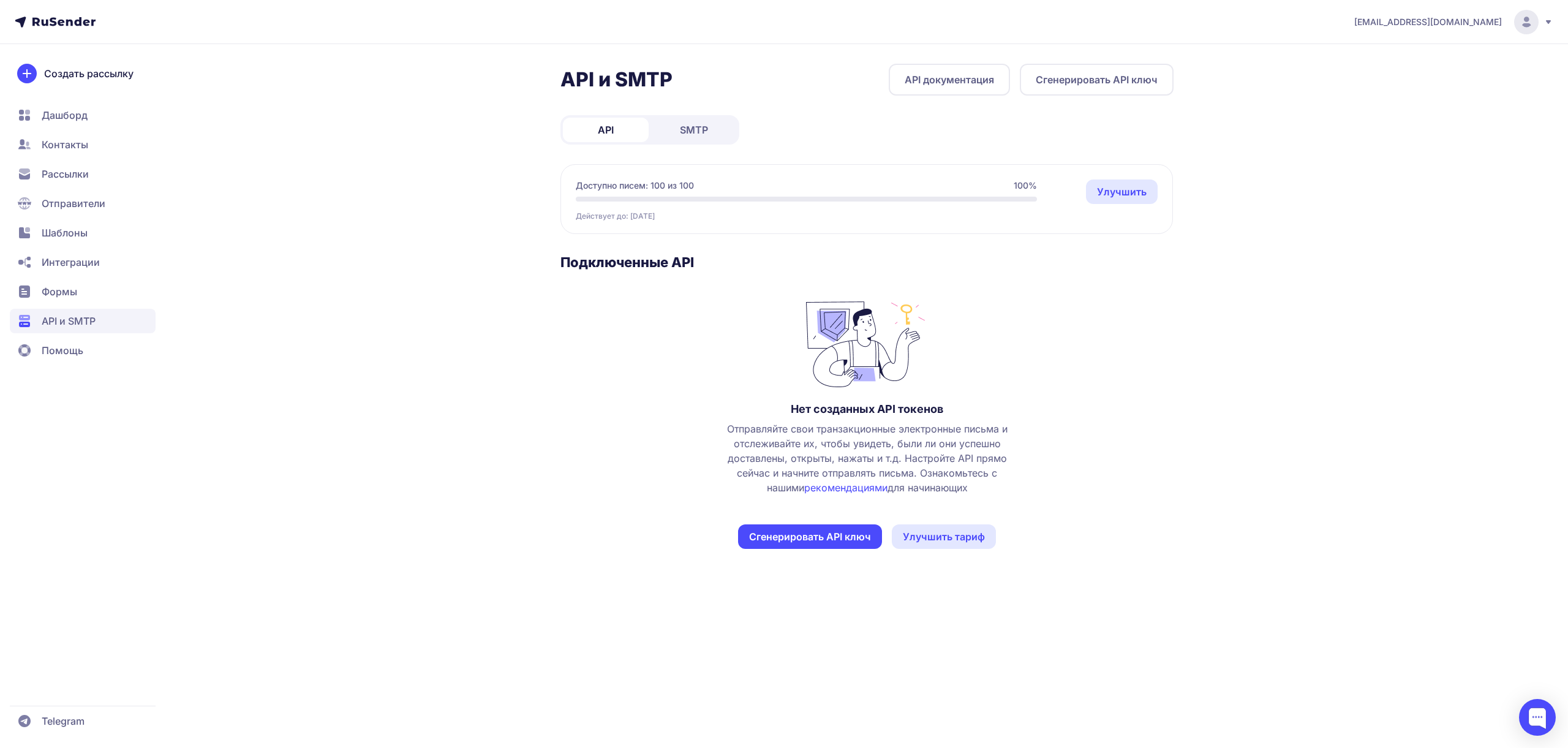
click at [703, 130] on span "SMTP" at bounding box center [694, 130] width 28 height 15
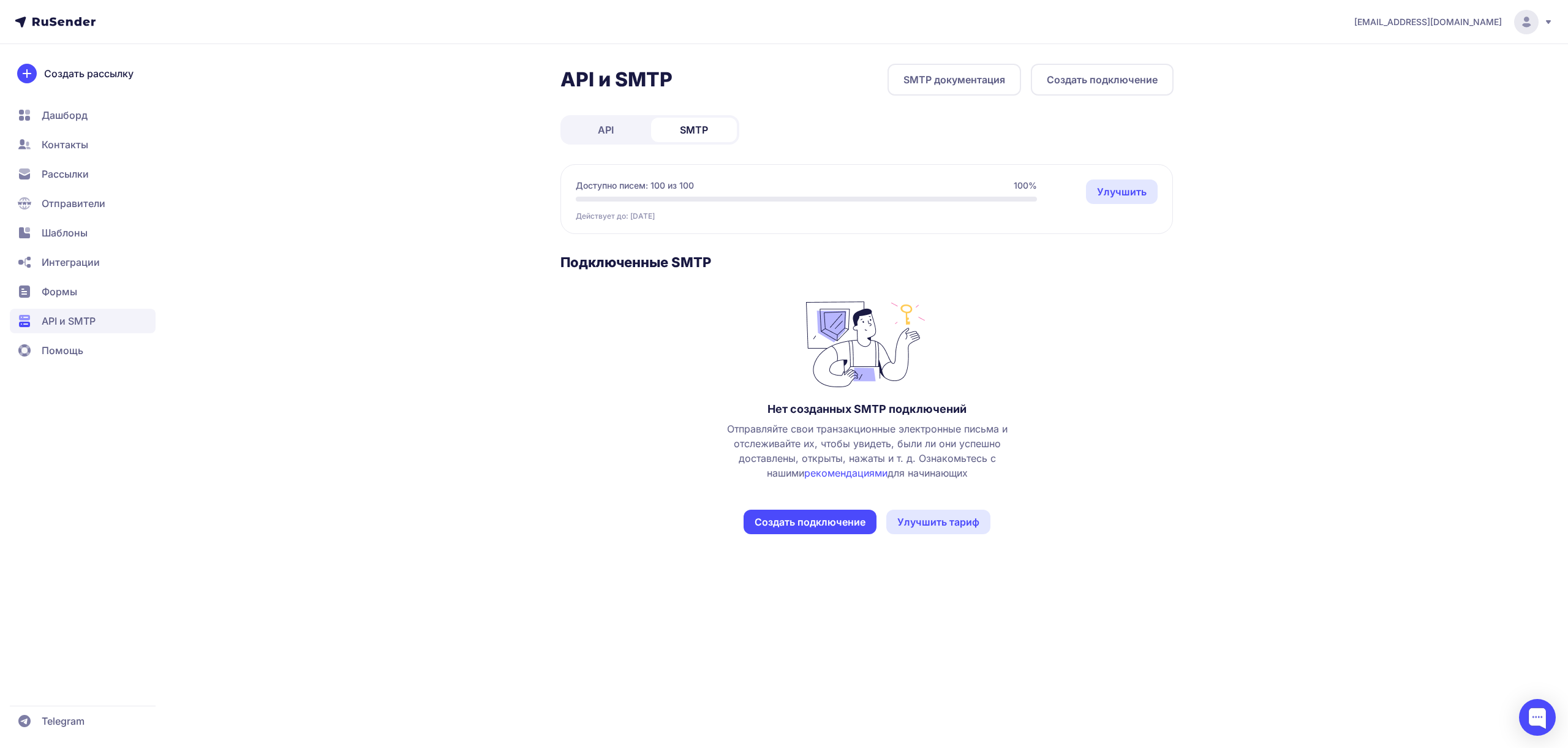
click at [61, 205] on span "Отправители" at bounding box center [74, 203] width 64 height 15
